Goal: Task Accomplishment & Management: Use online tool/utility

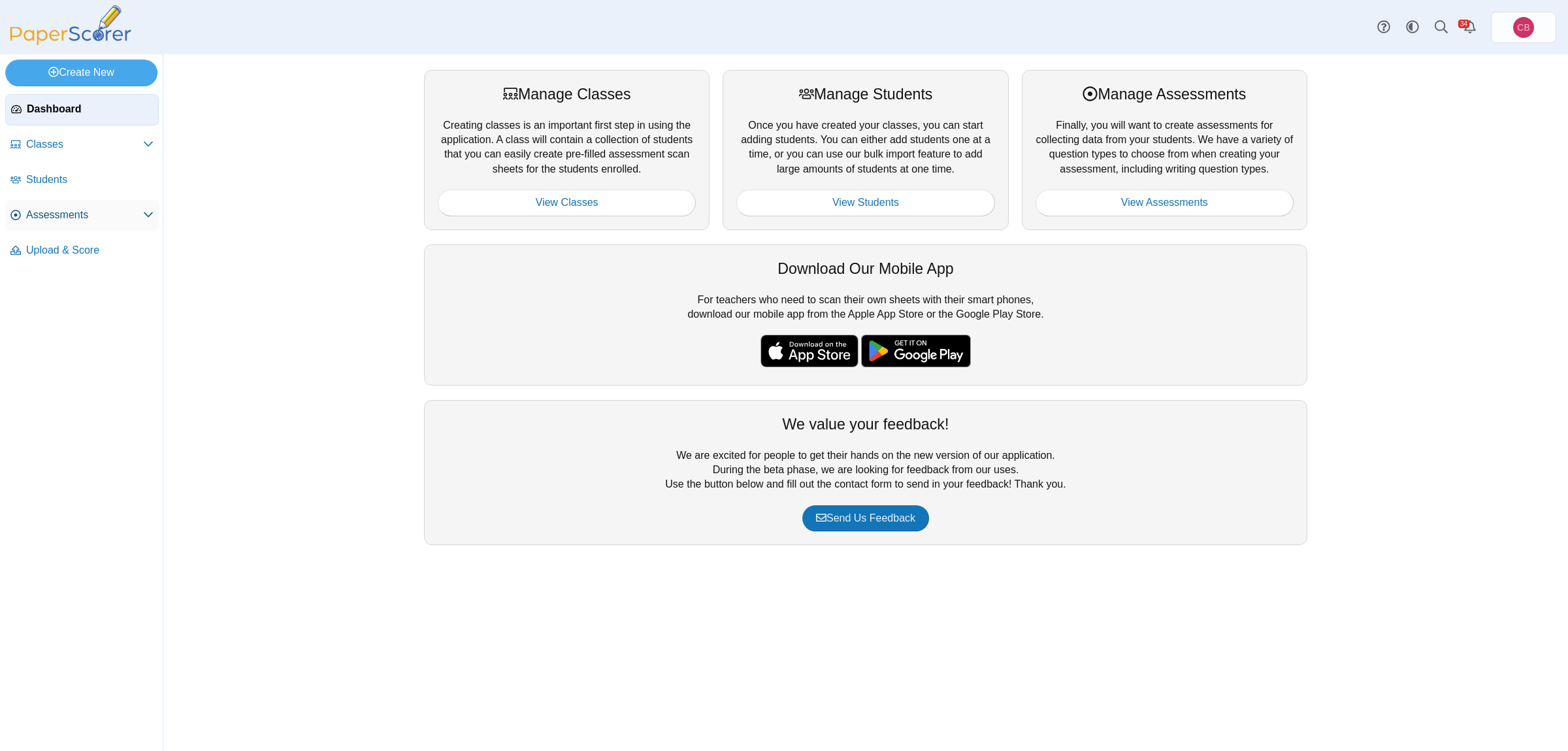
click at [49, 216] on span "Assessments" at bounding box center [84, 214] width 117 height 14
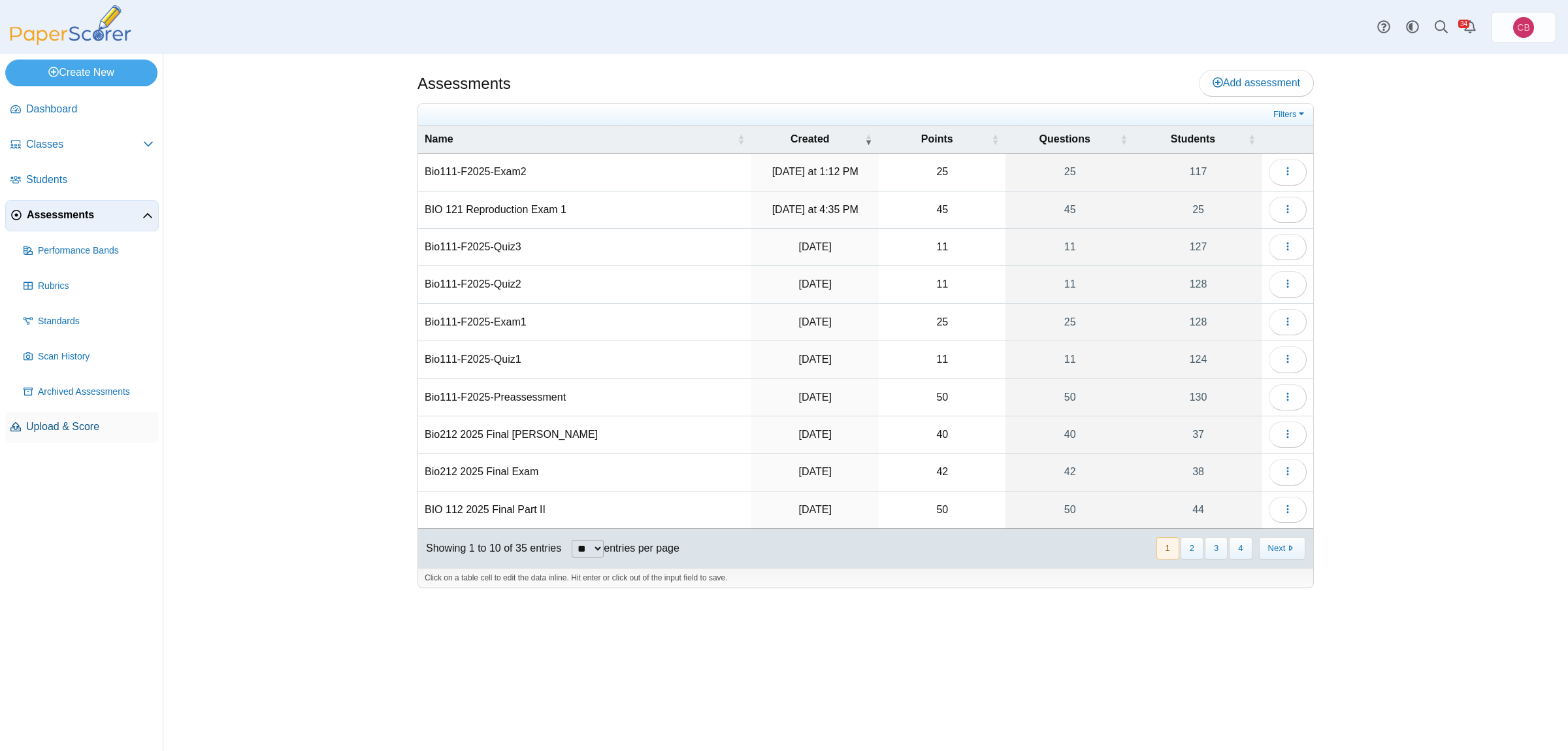
click at [97, 424] on span "Upload & Score" at bounding box center [90, 426] width 127 height 14
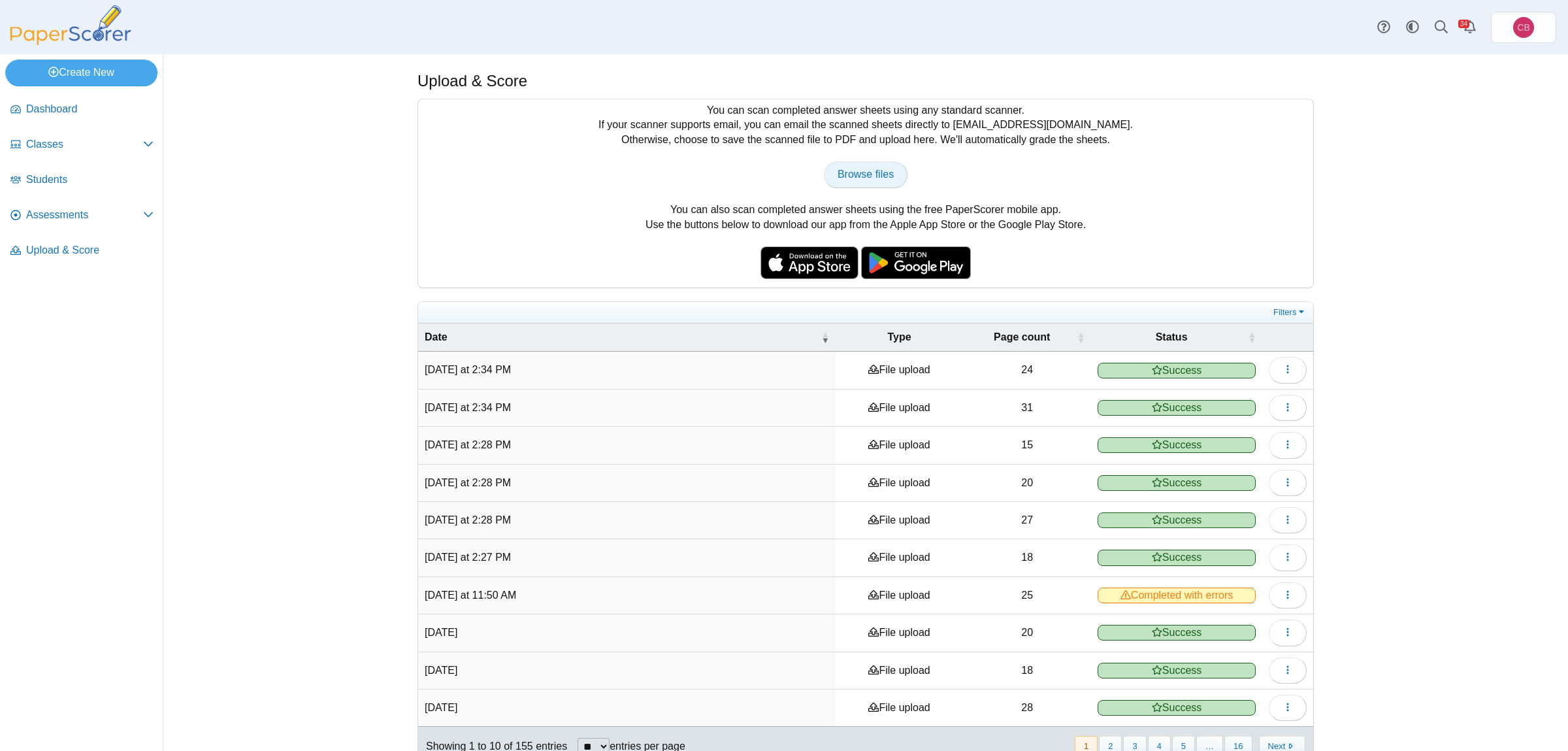
click at [861, 175] on span "Browse files" at bounding box center [866, 174] width 56 height 12
type input "**********"
click at [881, 171] on span "Browse files" at bounding box center [866, 174] width 56 height 12
type input "**********"
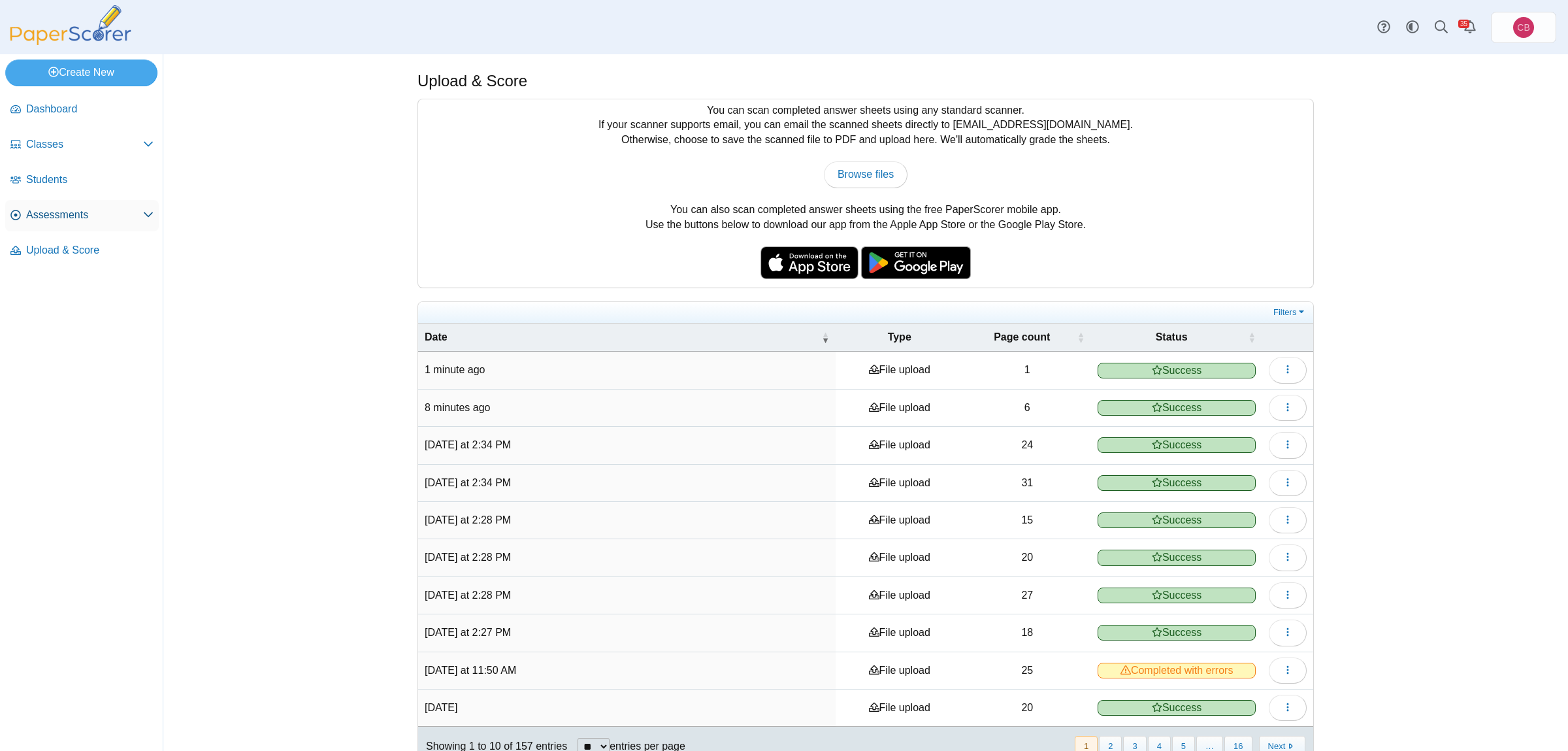
click at [68, 220] on span "Assessments" at bounding box center [84, 214] width 117 height 14
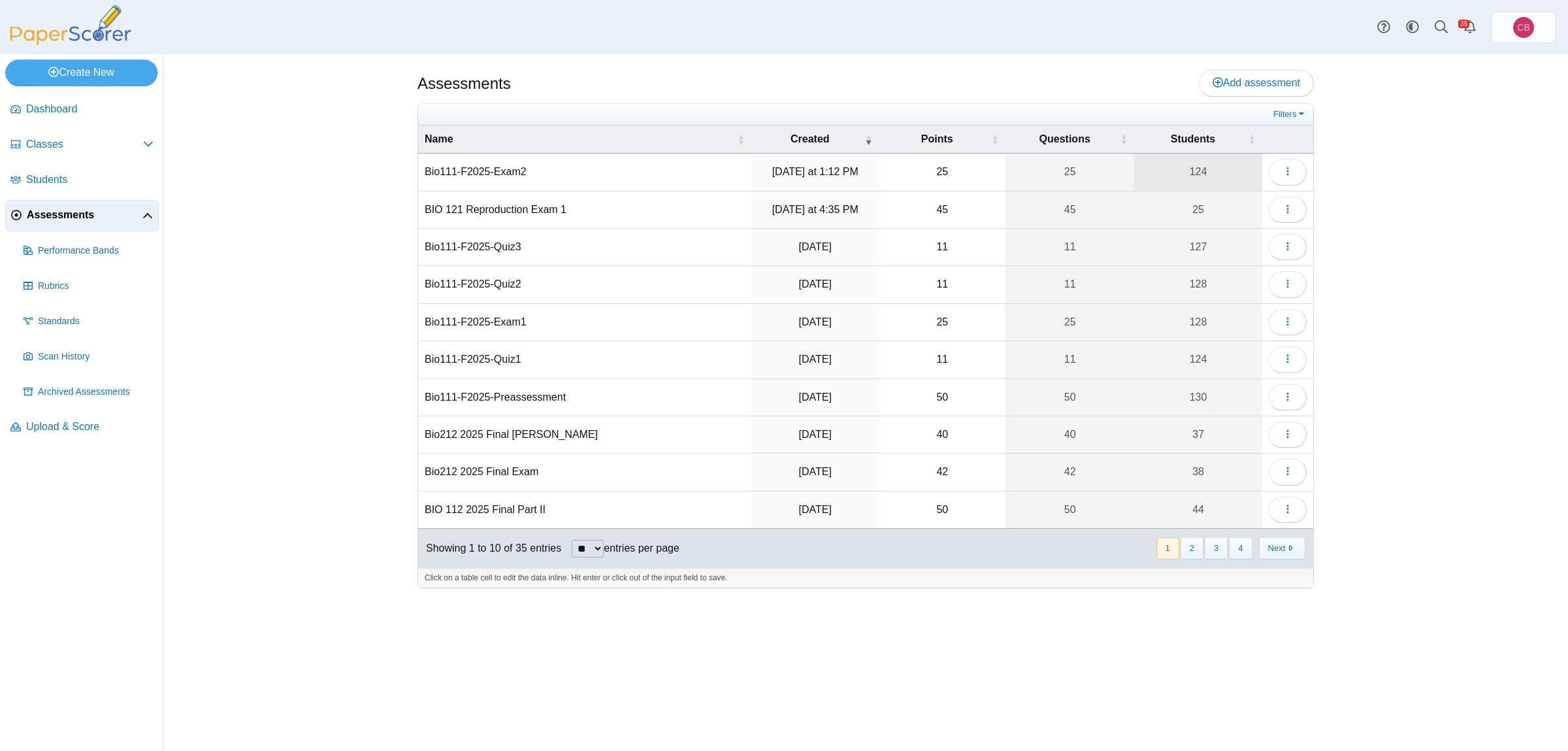
click at [1213, 172] on link "124" at bounding box center [1198, 172] width 128 height 37
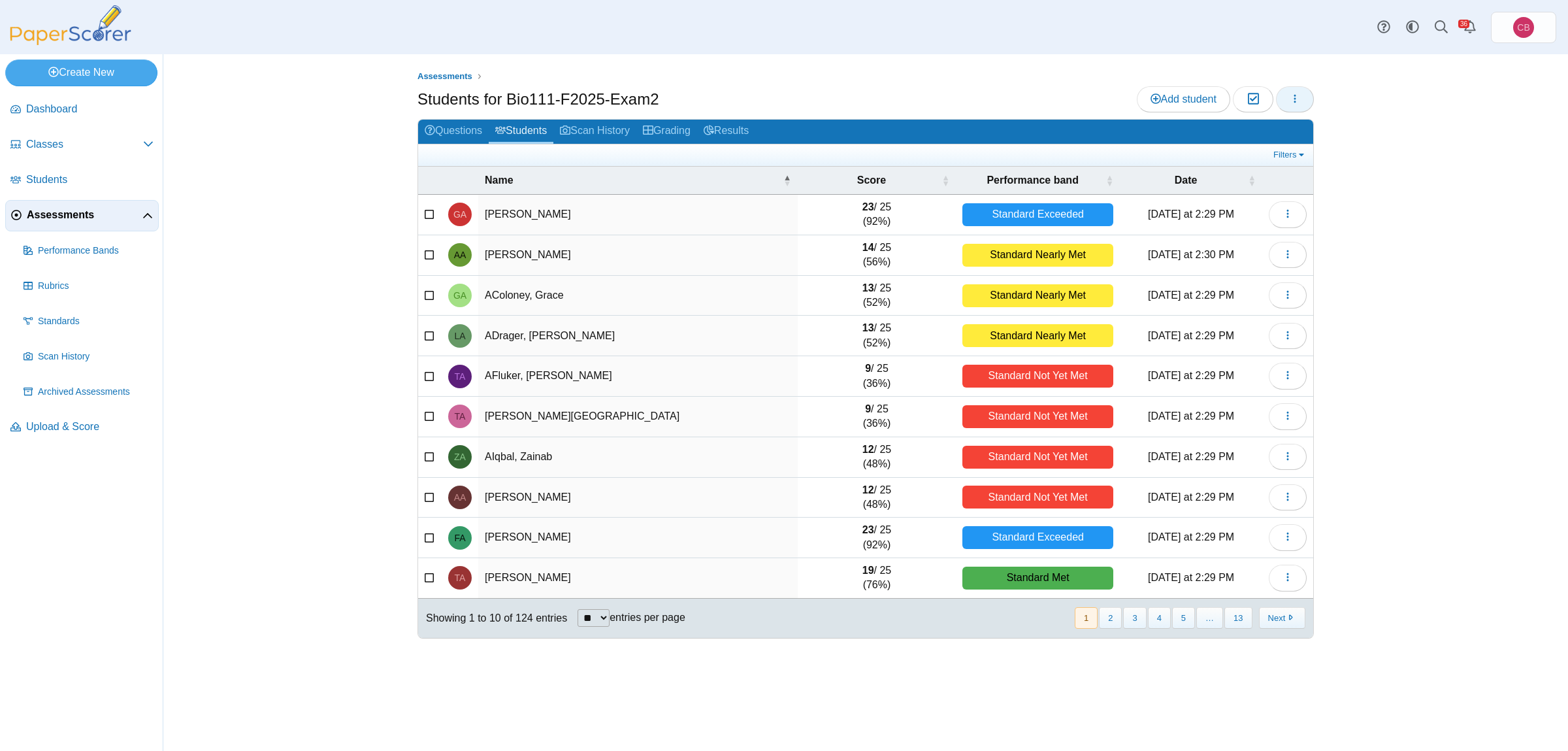
click at [1307, 98] on button "button" at bounding box center [1294, 98] width 38 height 26
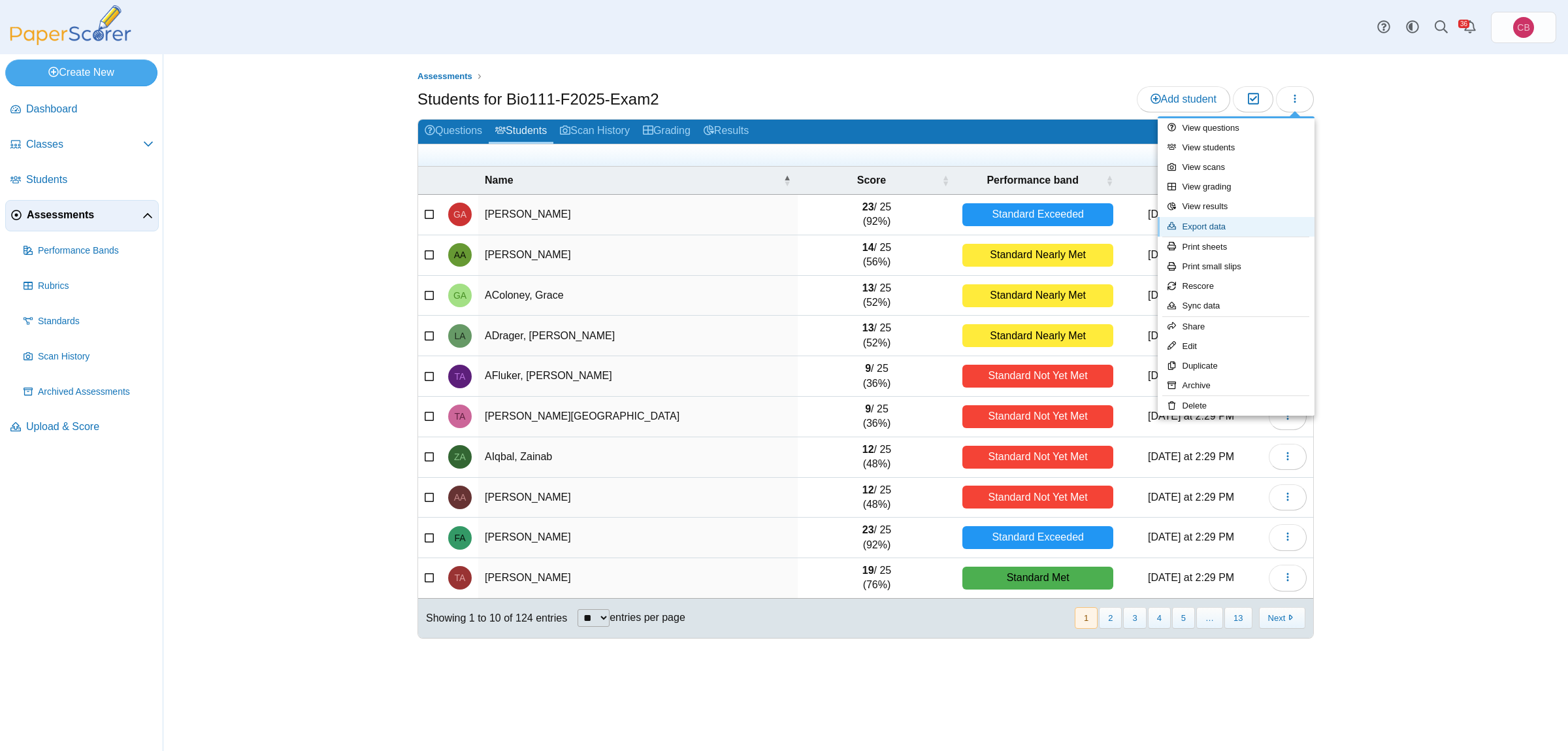
click at [1254, 223] on link "Export data" at bounding box center [1236, 227] width 157 height 19
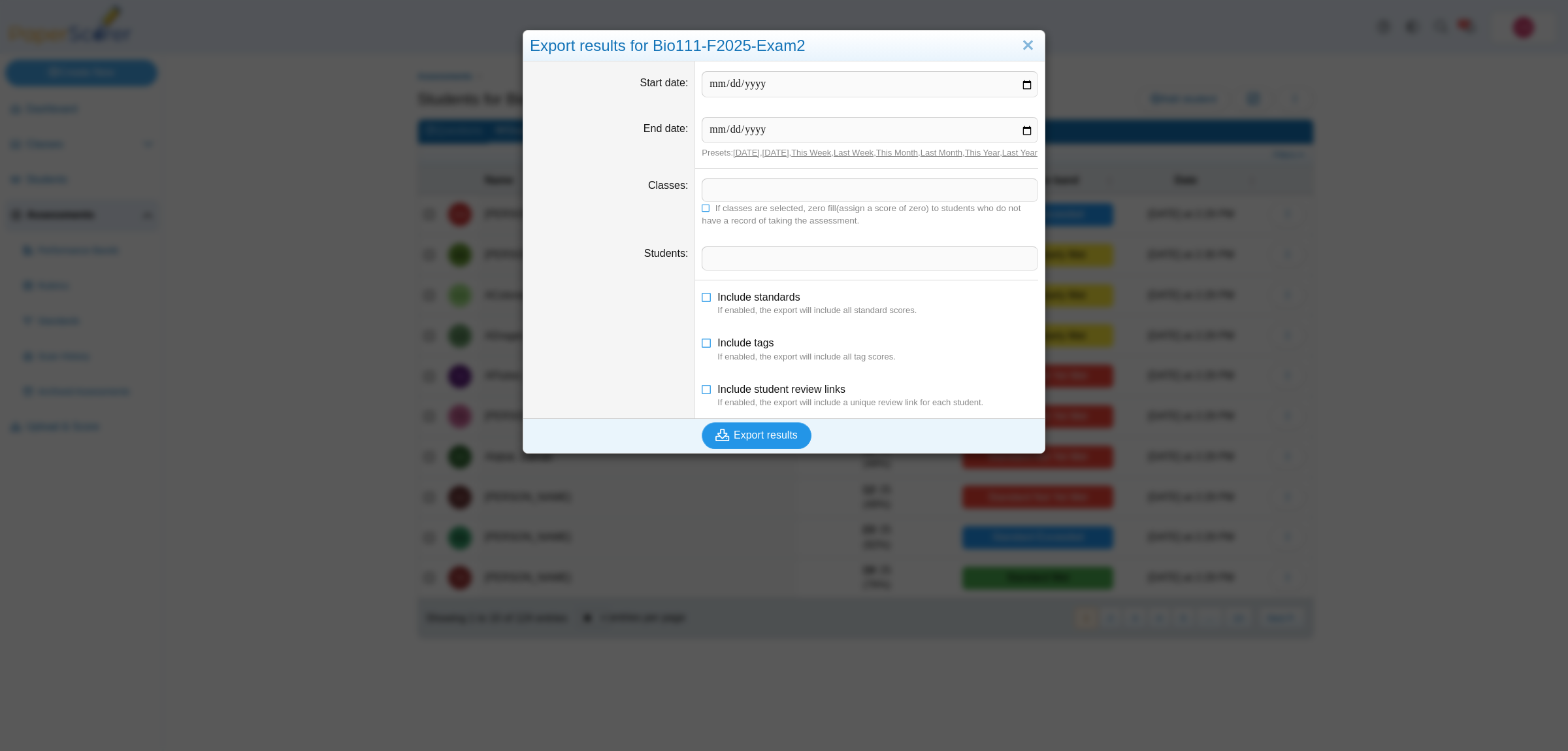
click at [761, 441] on span "Export results" at bounding box center [766, 435] width 64 height 12
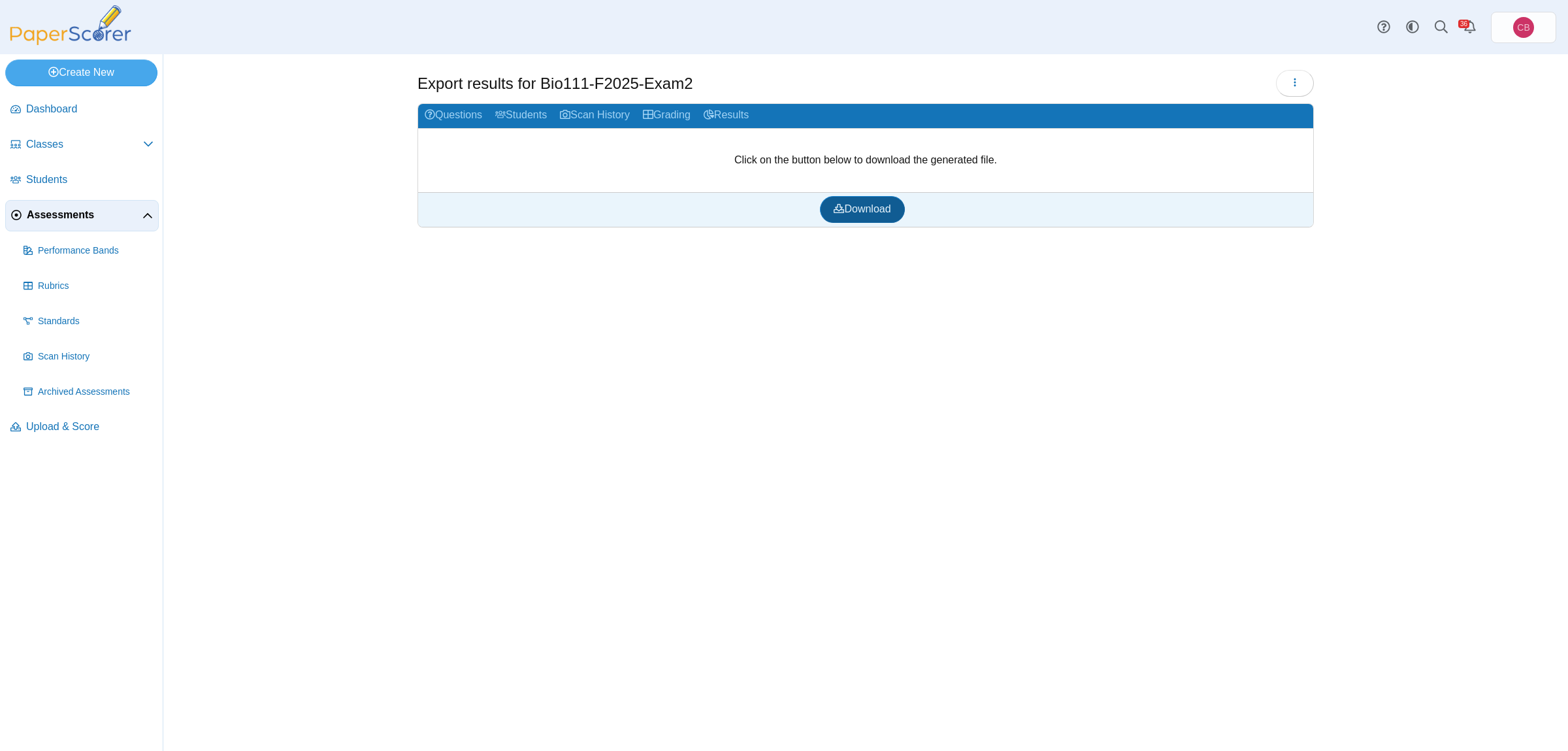
click at [855, 213] on span "Download" at bounding box center [862, 209] width 57 height 12
click at [74, 216] on span "Assessments" at bounding box center [85, 214] width 116 height 14
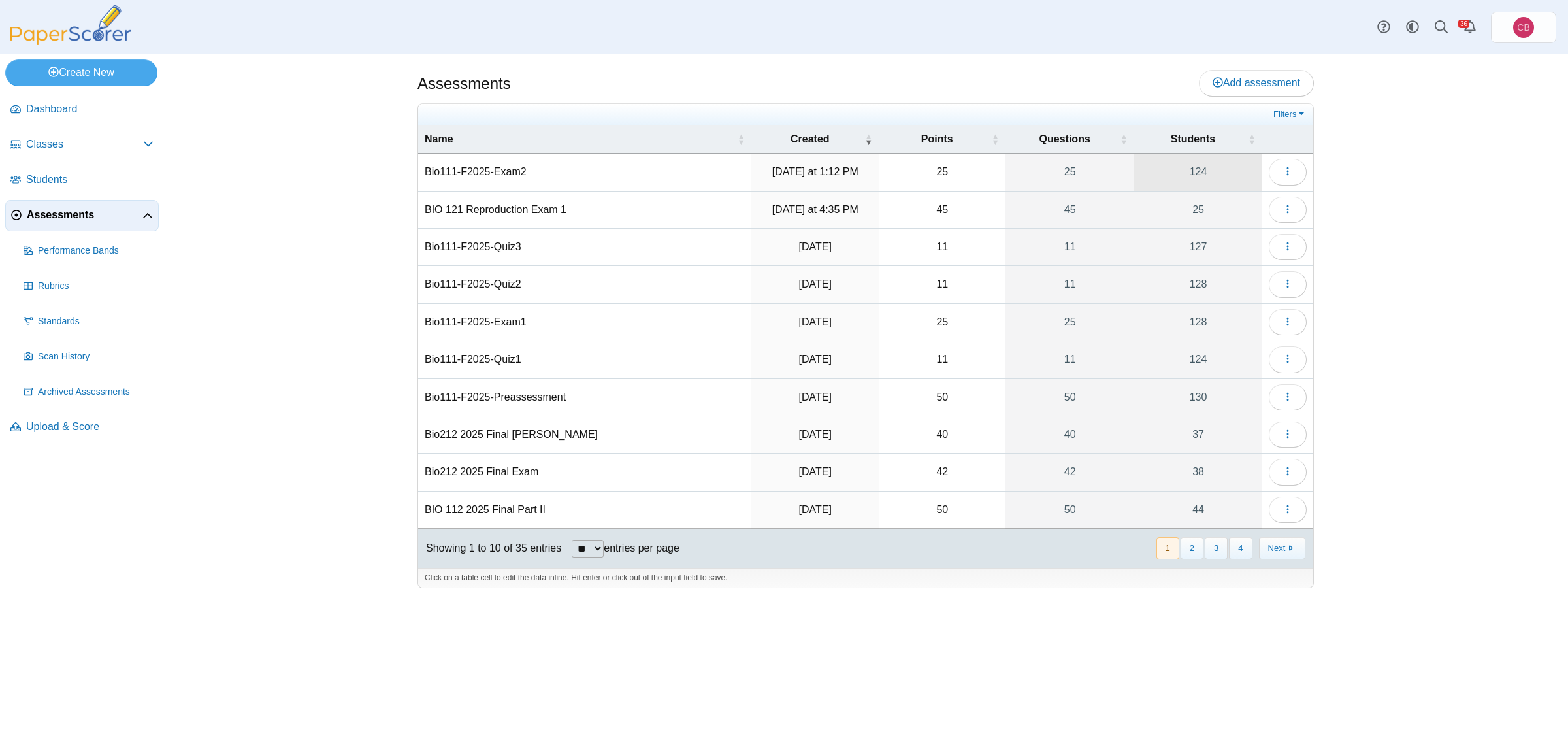
click at [1214, 173] on link "124" at bounding box center [1198, 172] width 128 height 37
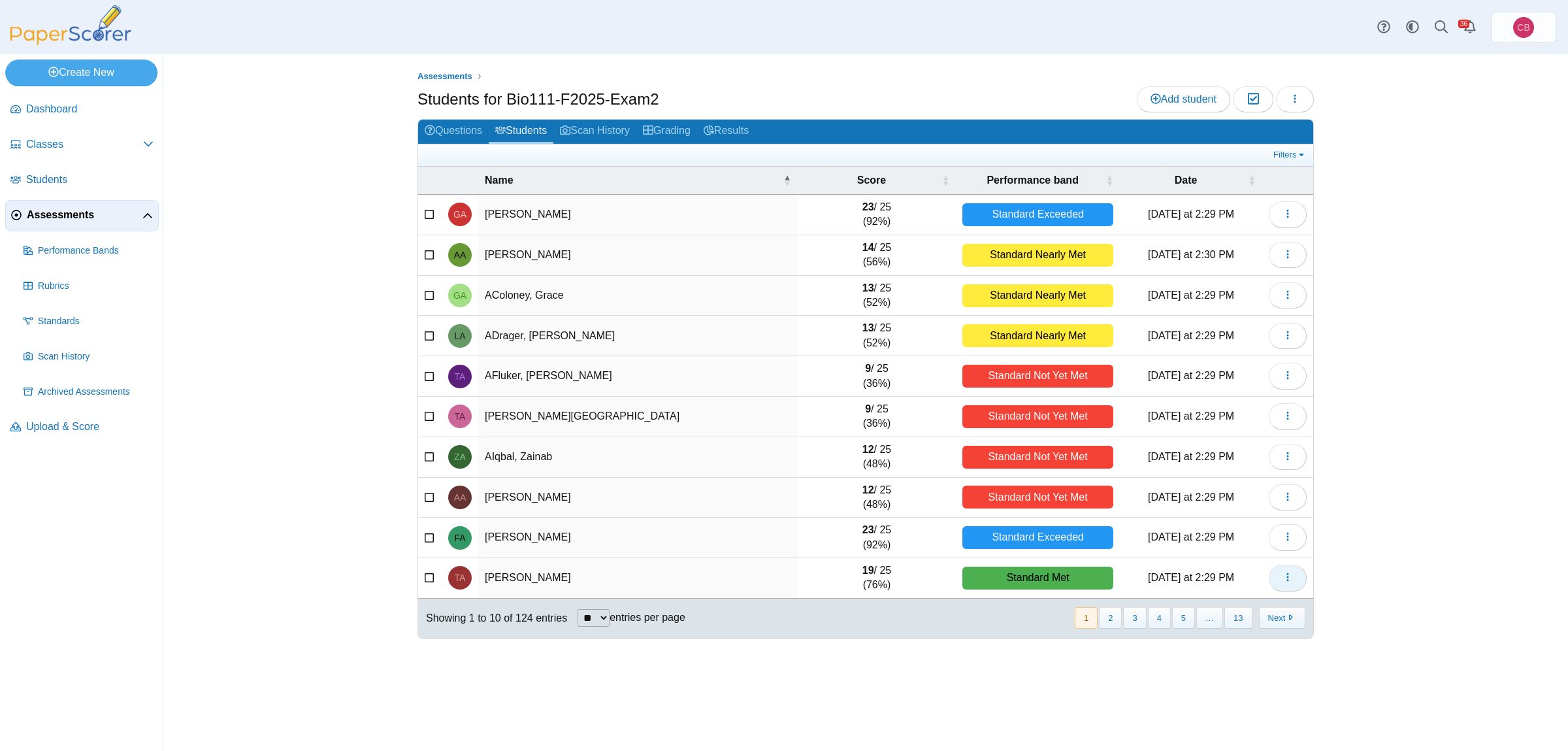
click at [1280, 580] on button "button" at bounding box center [1287, 577] width 38 height 26
click at [1202, 628] on link "View scanned test" at bounding box center [1229, 629] width 157 height 19
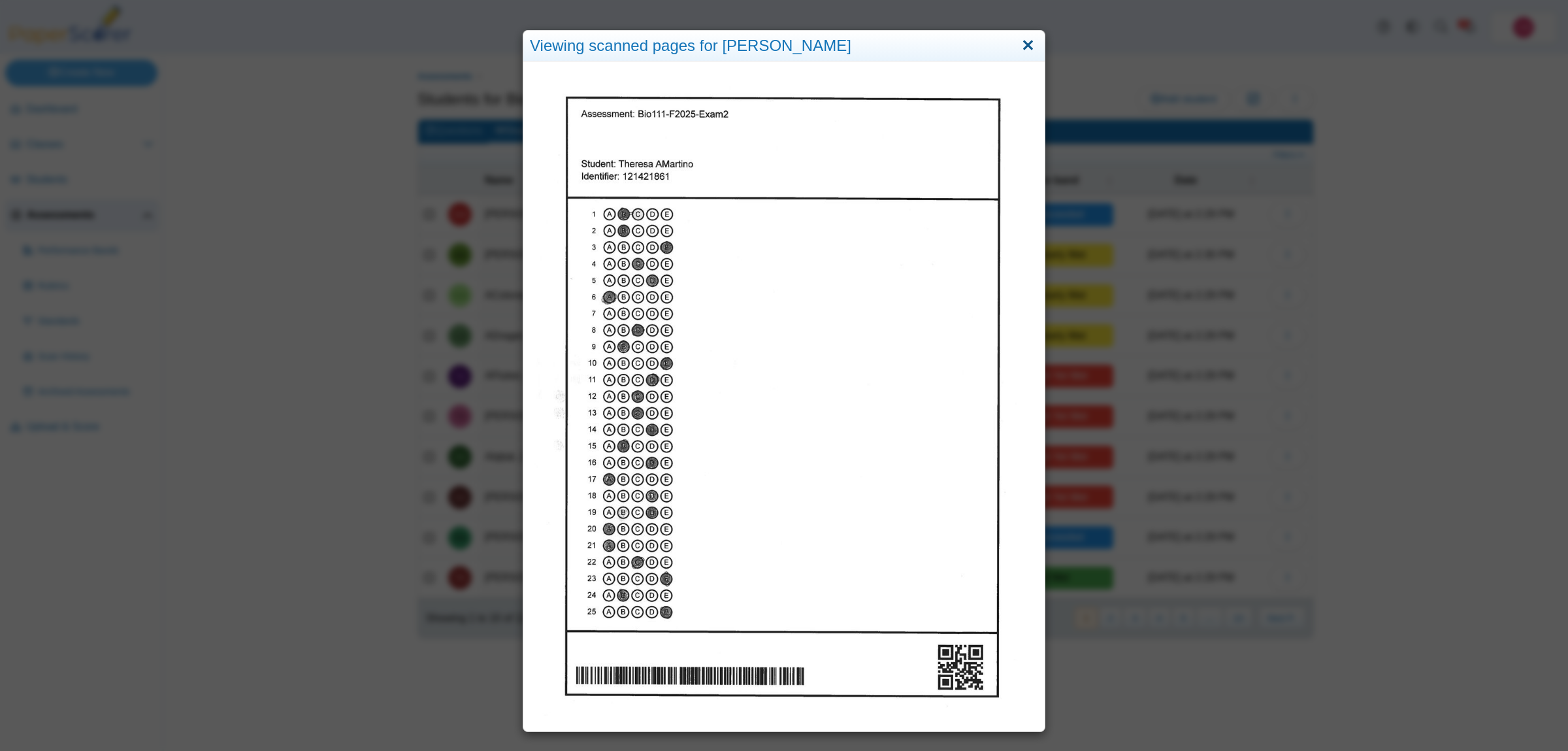
click at [1027, 42] on link "Close" at bounding box center [1028, 45] width 20 height 22
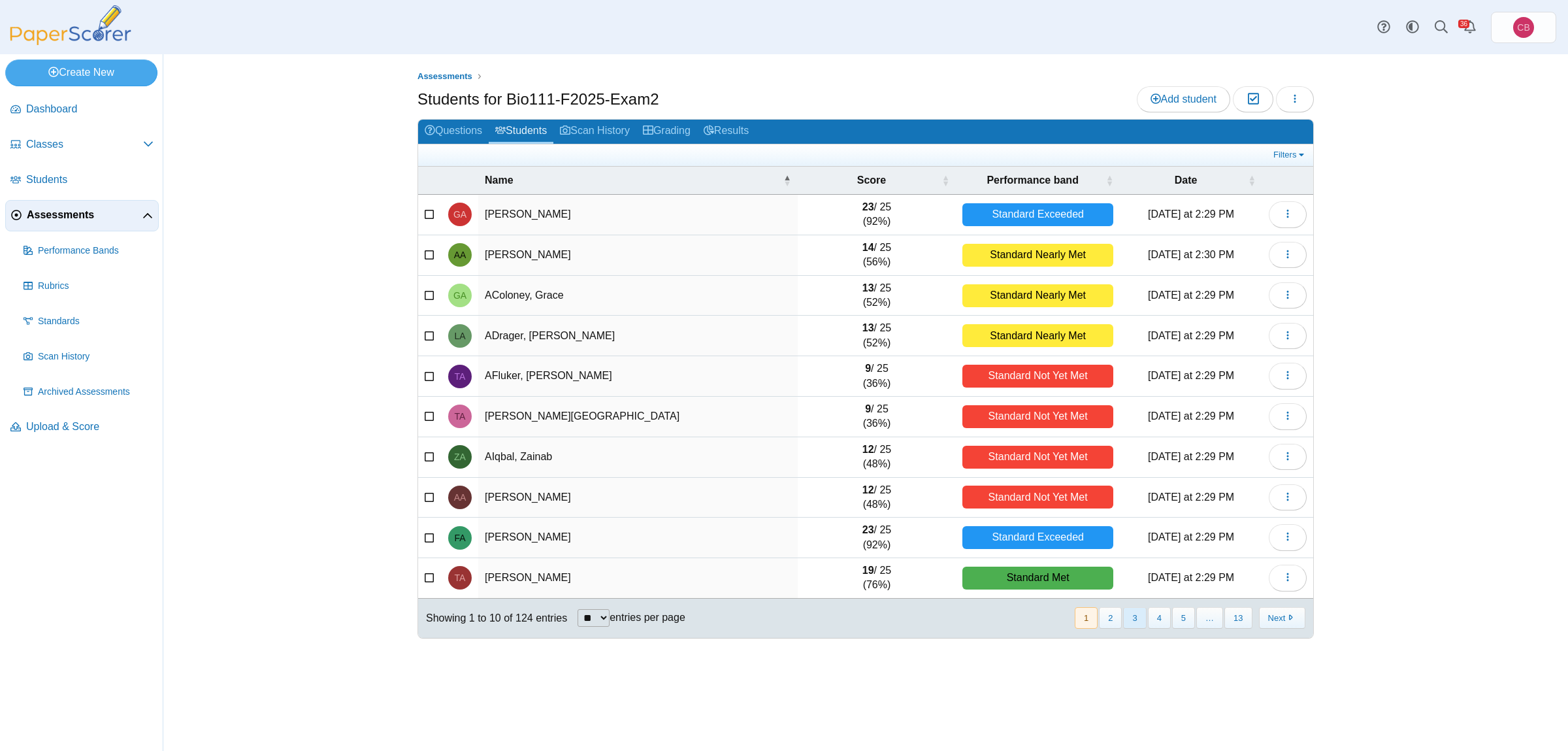
click at [1137, 620] on button "3" at bounding box center [1135, 618] width 23 height 21
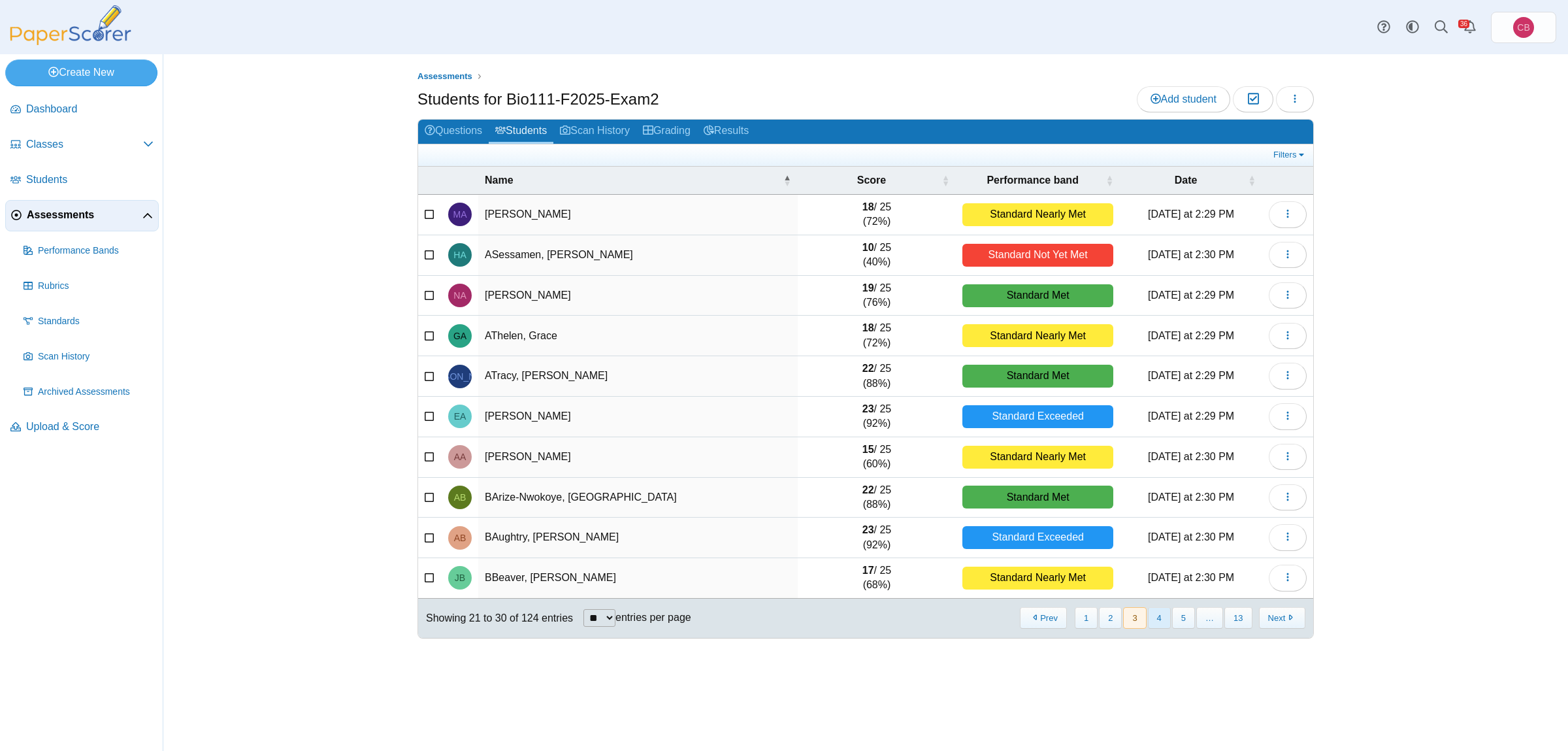
click at [1156, 618] on button "4" at bounding box center [1160, 618] width 23 height 21
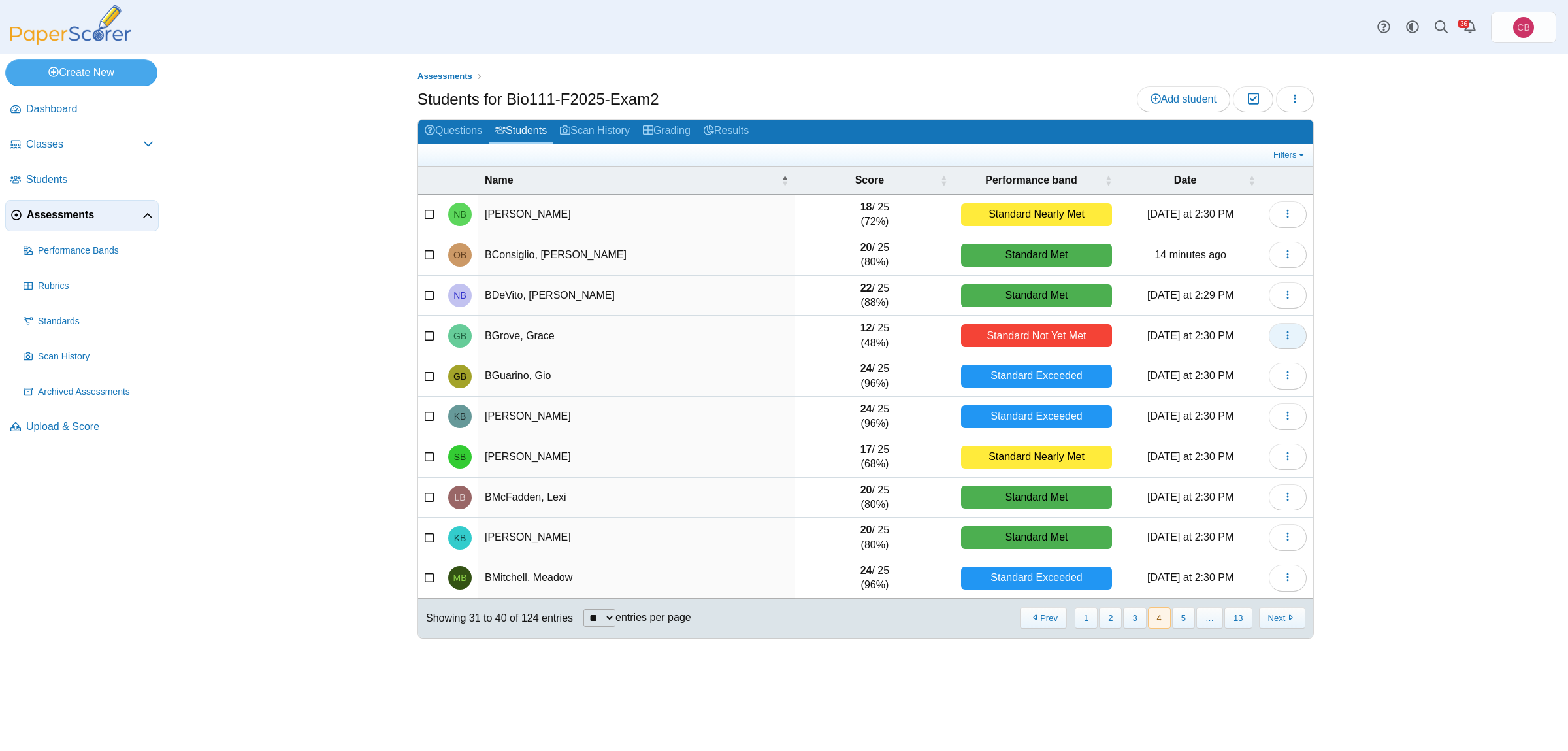
click at [1294, 339] on button "button" at bounding box center [1287, 335] width 38 height 26
click at [1211, 389] on link "View scanned test" at bounding box center [1229, 386] width 157 height 19
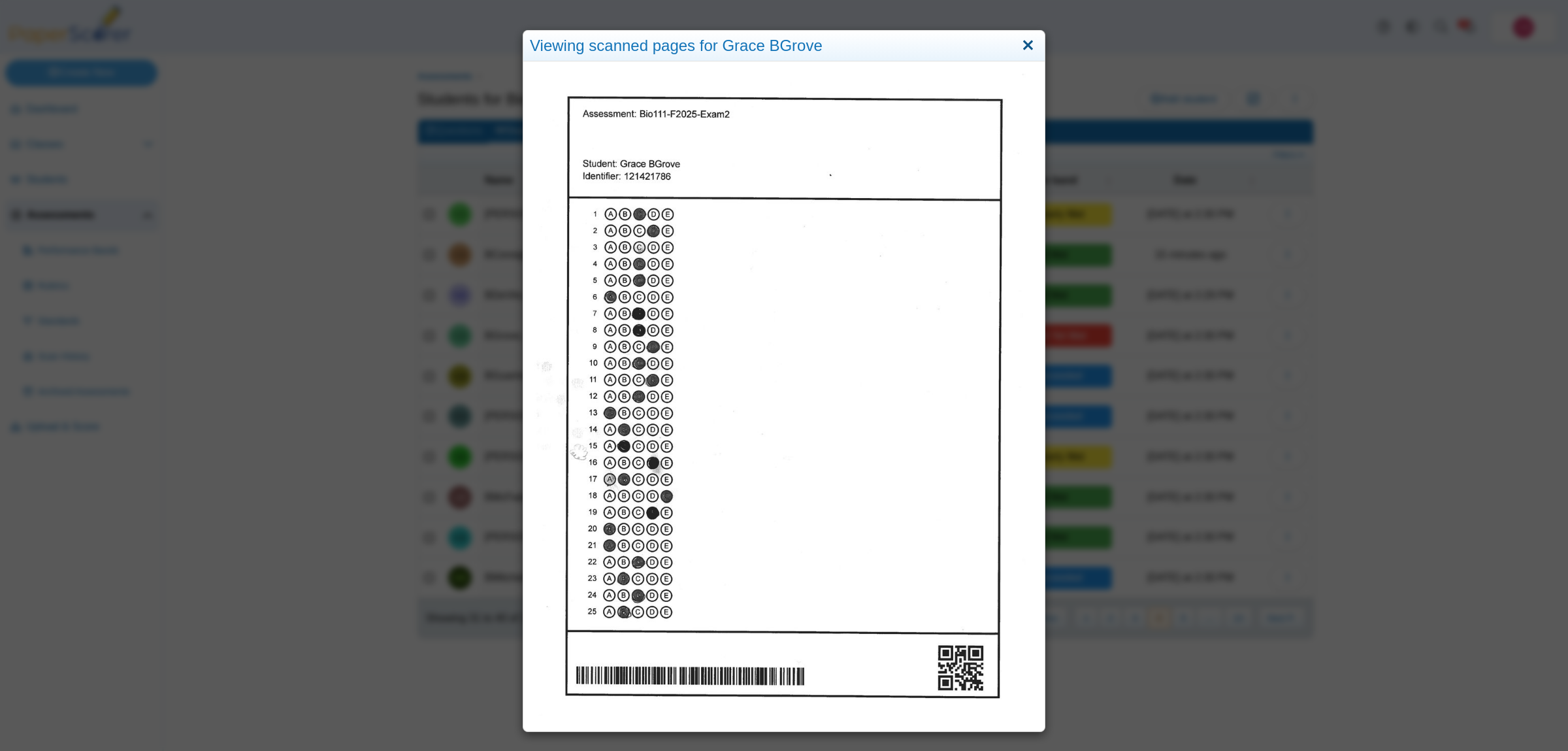
click at [1028, 45] on link "Close" at bounding box center [1028, 45] width 20 height 22
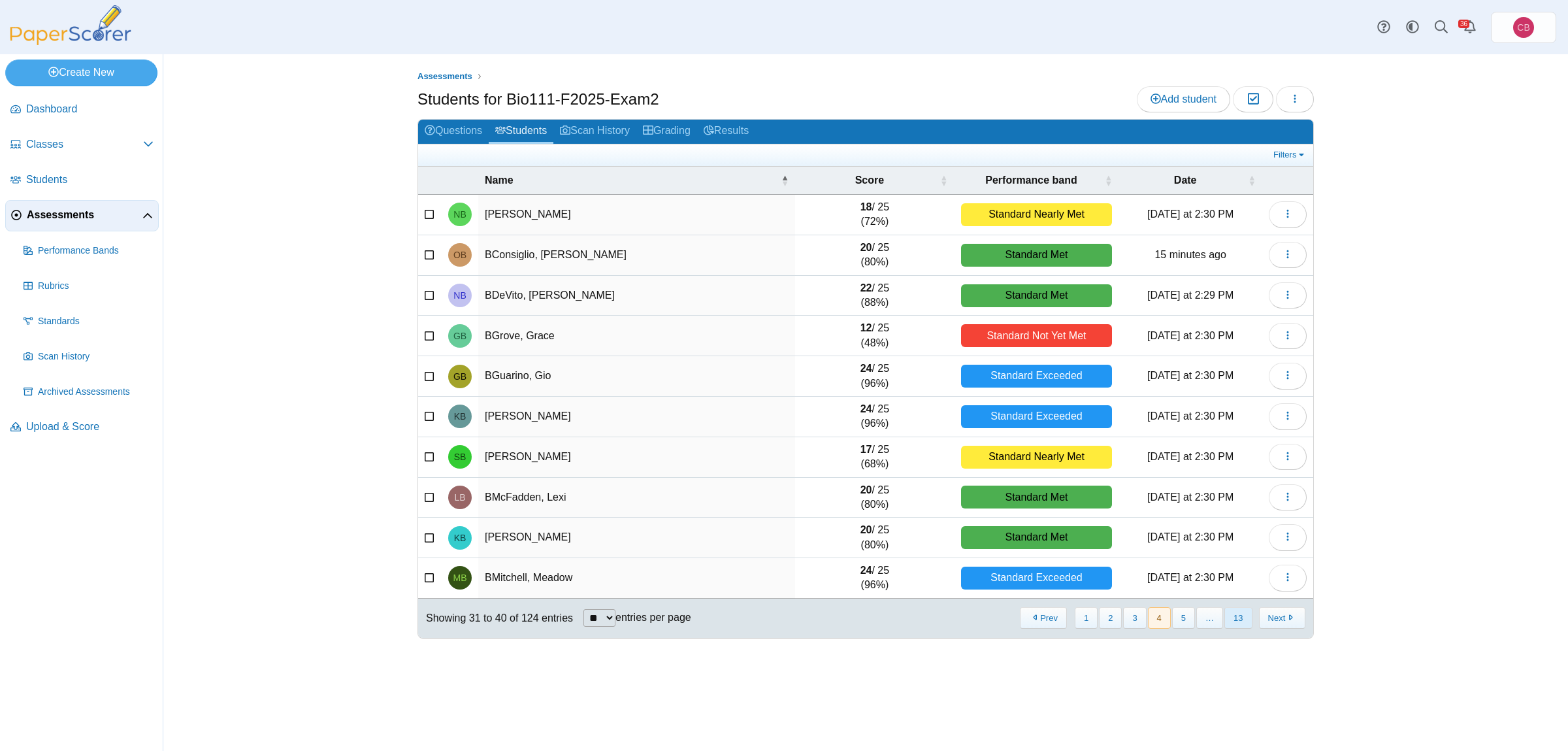
click at [1234, 619] on button "13" at bounding box center [1238, 618] width 27 height 21
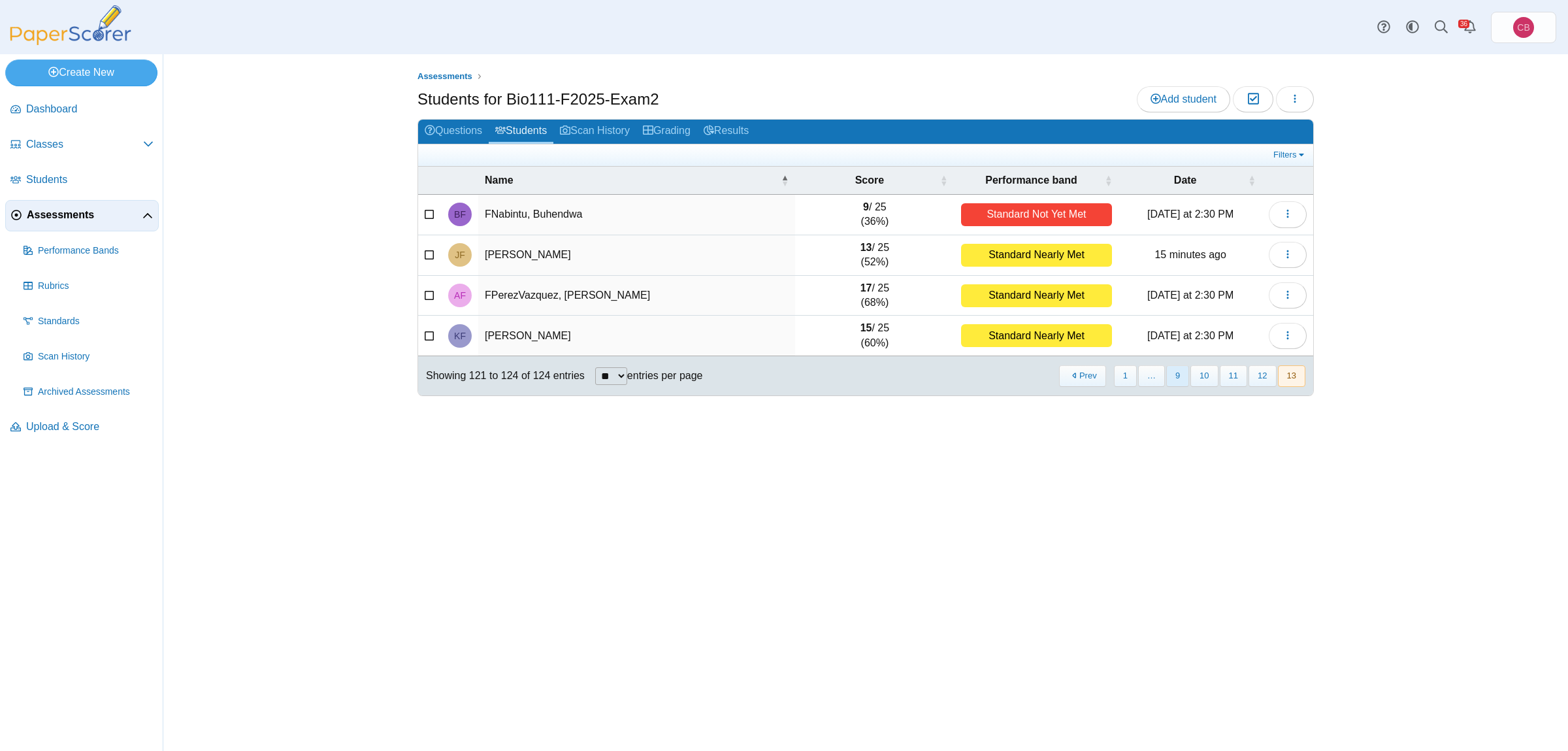
click at [1182, 370] on button "9" at bounding box center [1178, 376] width 23 height 21
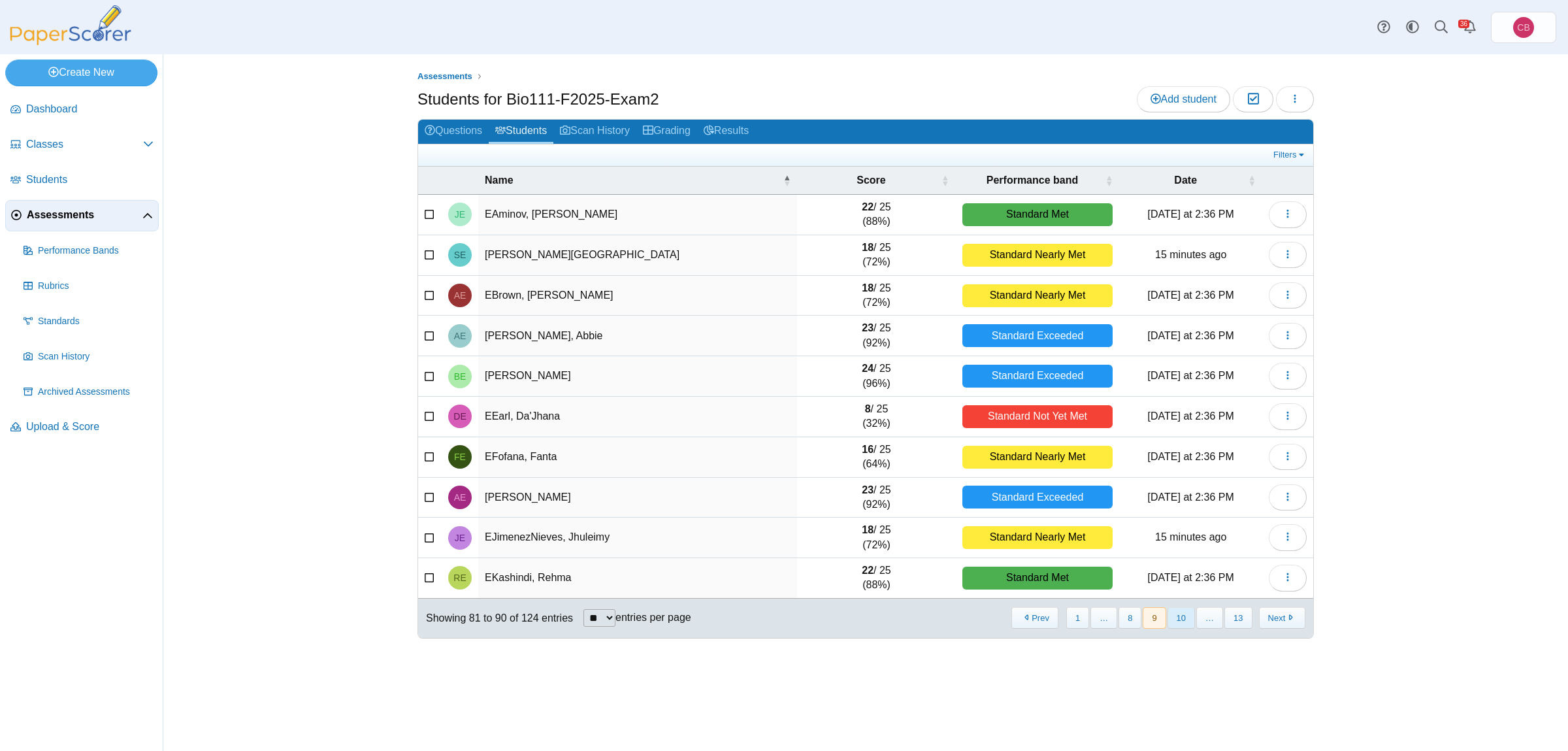
click at [1186, 618] on button "10" at bounding box center [1181, 618] width 27 height 21
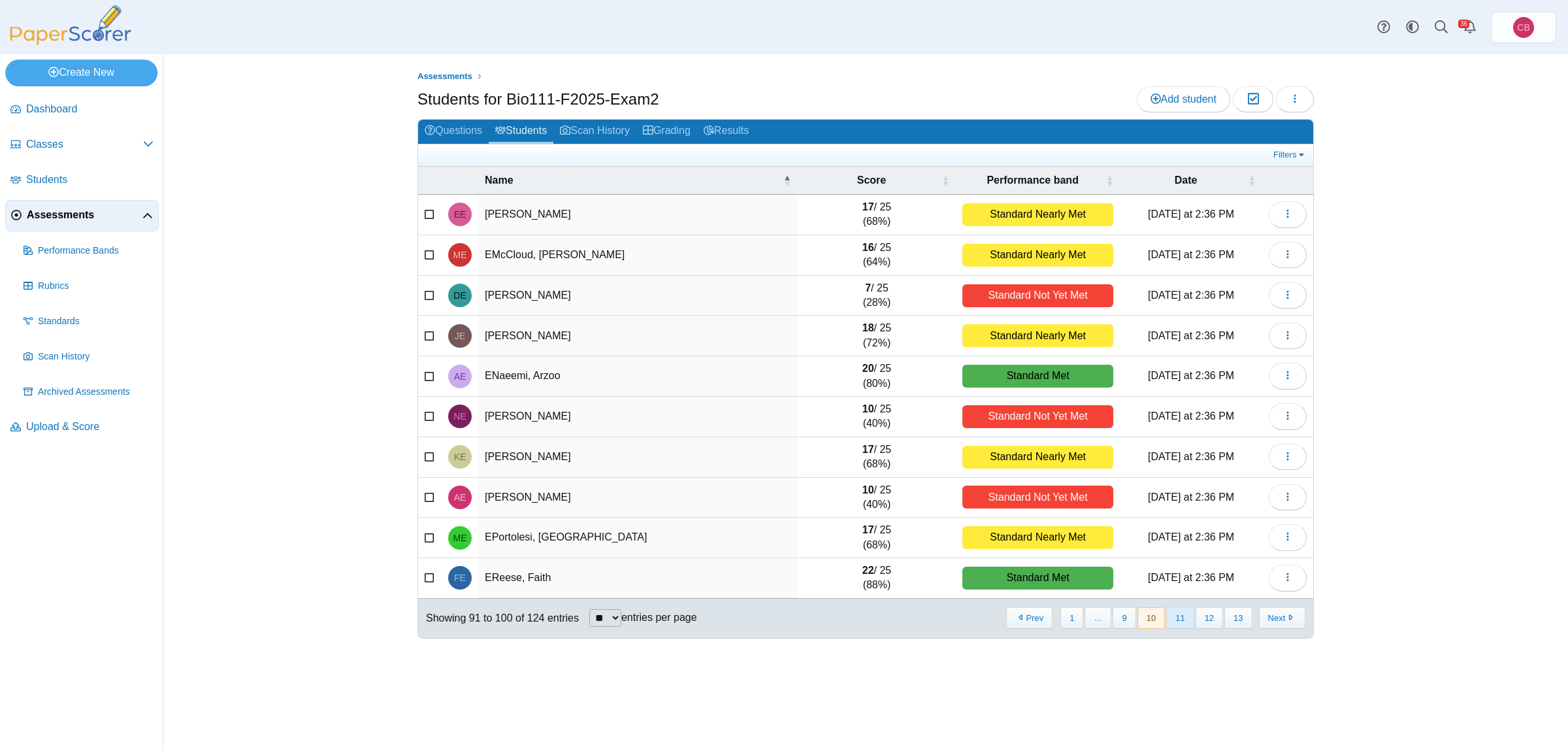
click at [1178, 620] on button "11" at bounding box center [1180, 618] width 27 height 21
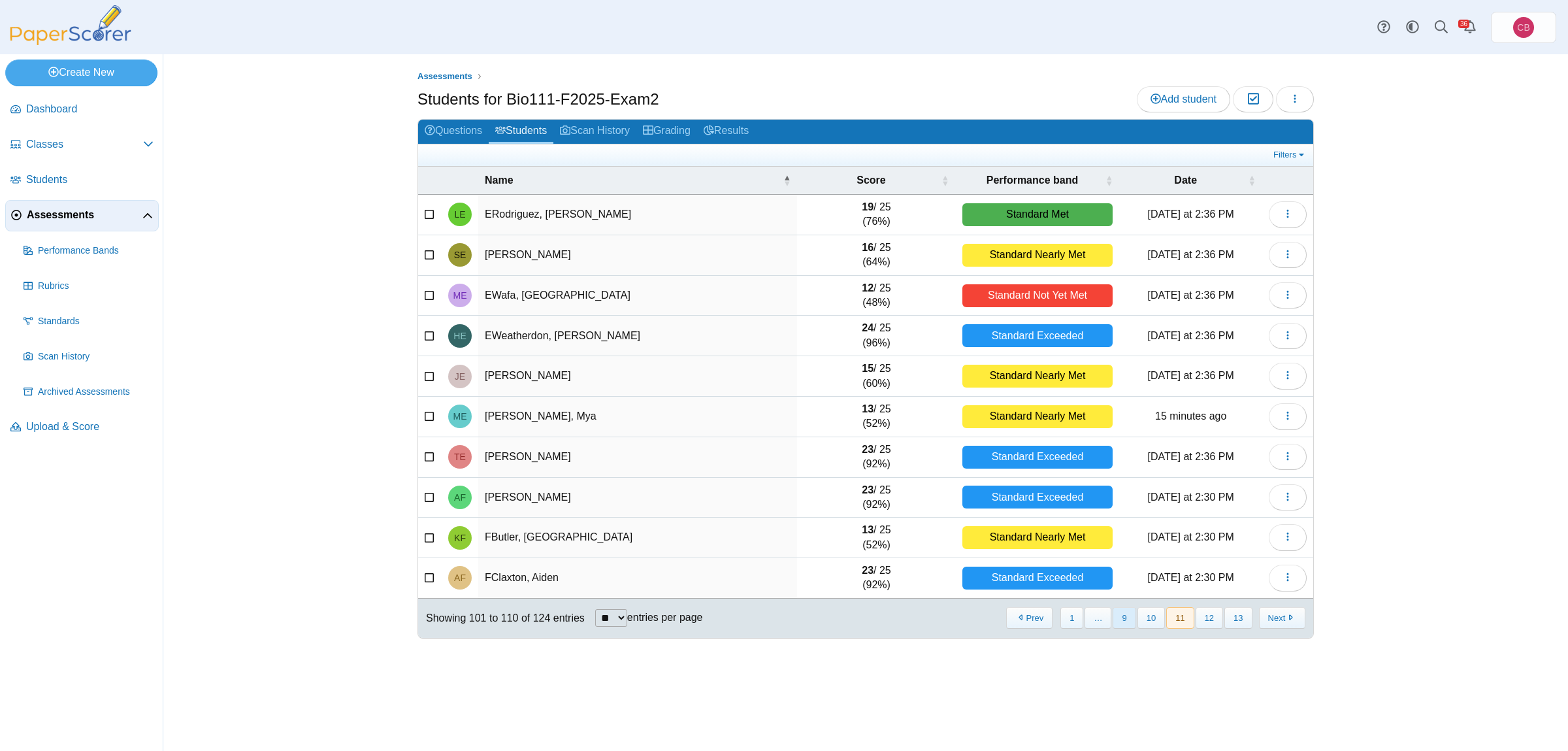
click at [1126, 625] on button "9" at bounding box center [1124, 618] width 23 height 21
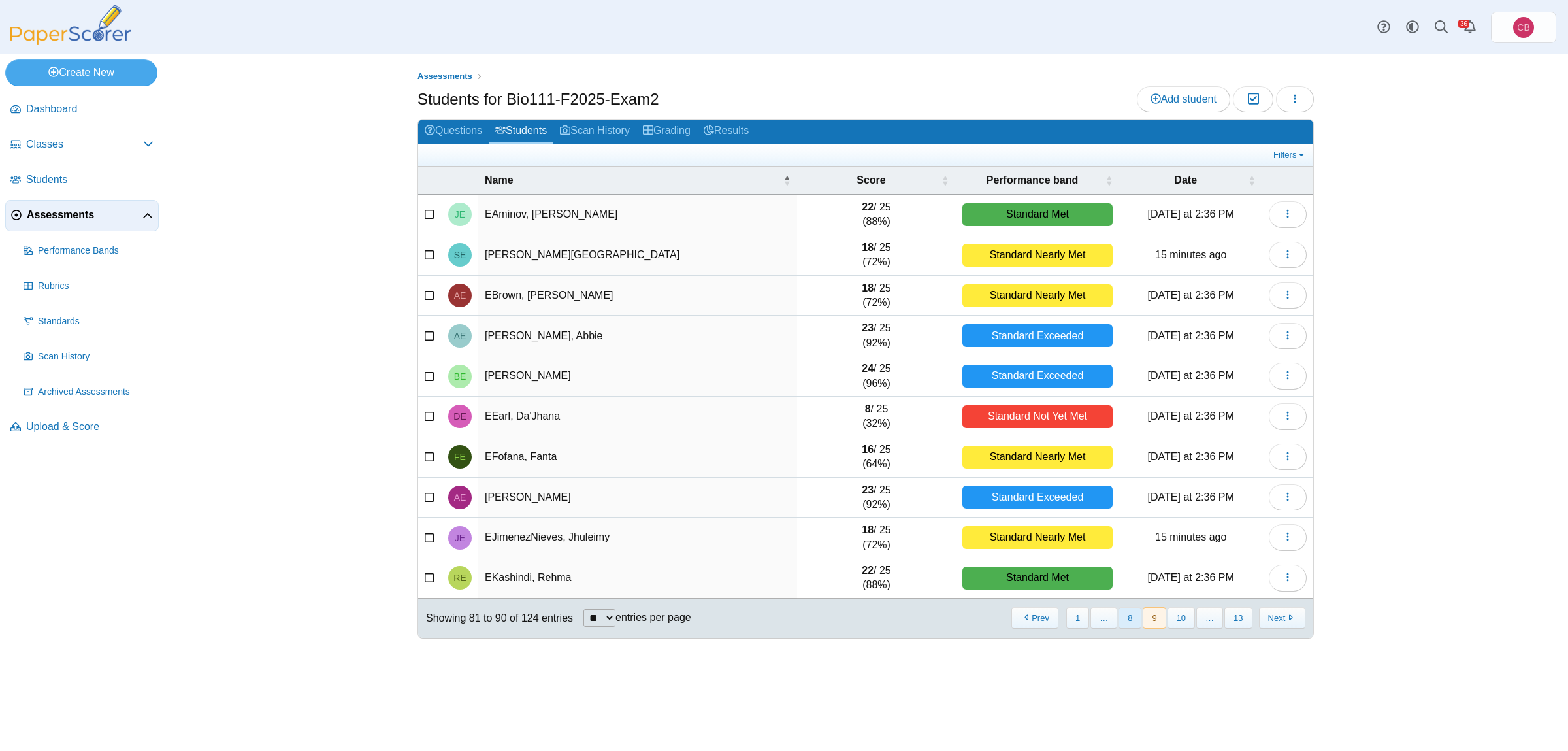
click at [1127, 623] on button "8" at bounding box center [1130, 618] width 23 height 21
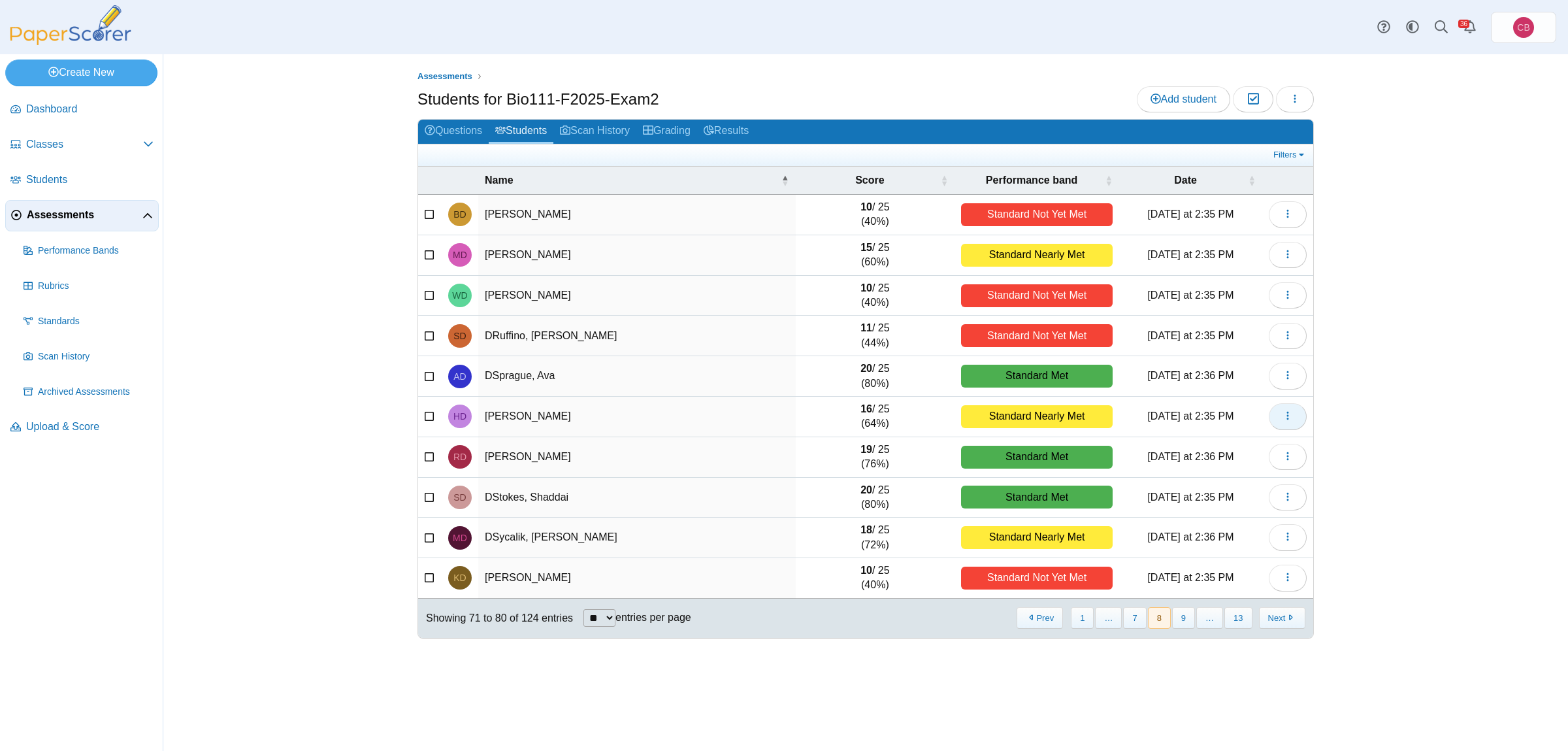
click at [1284, 420] on icon "button" at bounding box center [1287, 416] width 11 height 11
click at [1261, 461] on link "View scanned test" at bounding box center [1229, 467] width 157 height 19
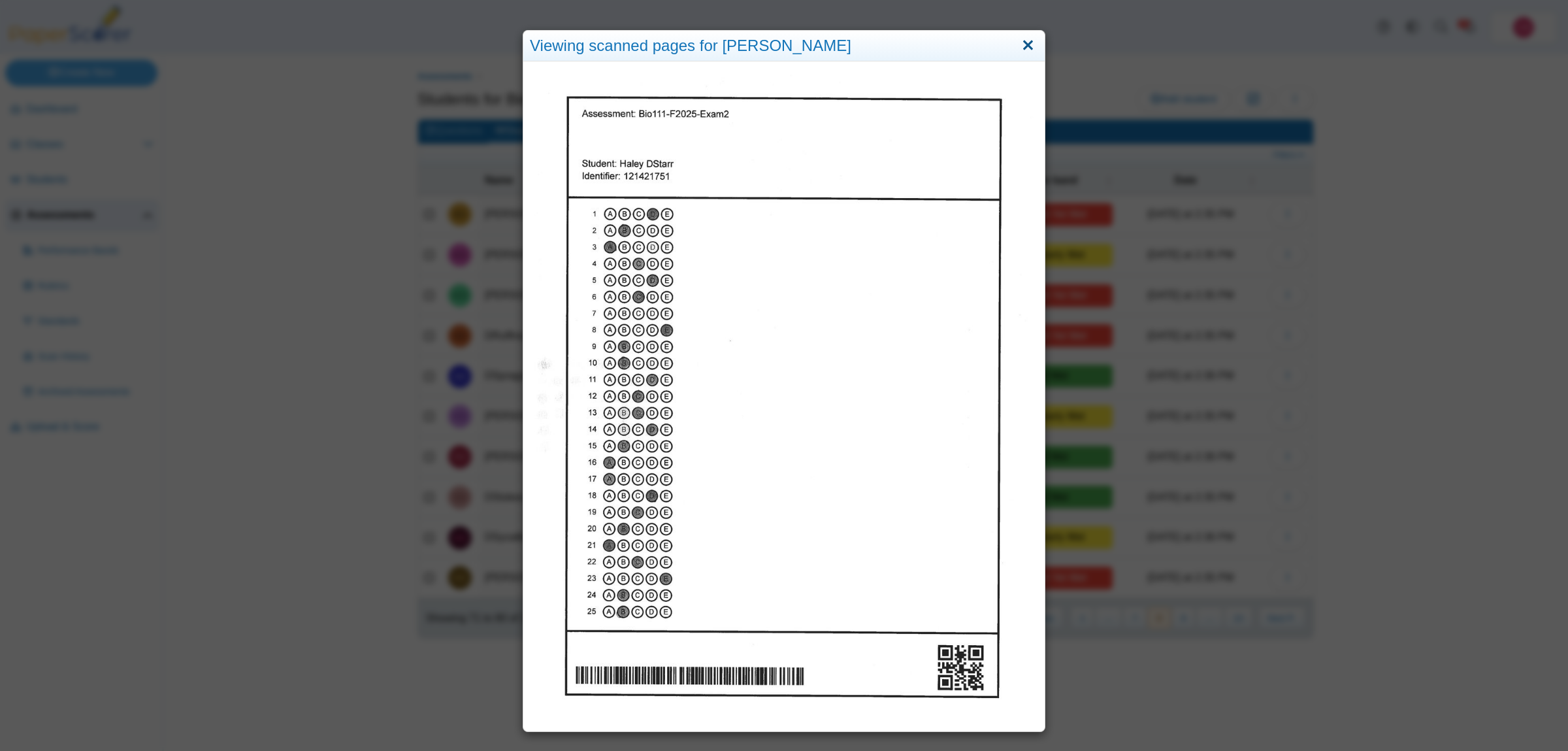
click at [1027, 48] on link "Close" at bounding box center [1028, 45] width 20 height 22
